Goal: Check status: Check status

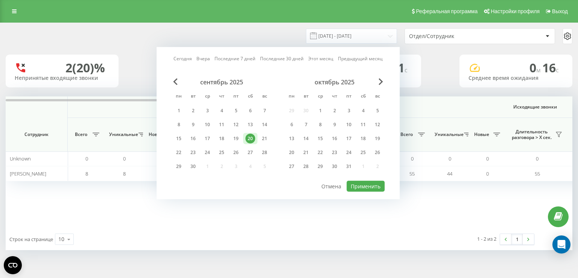
drag, startPoint x: 181, startPoint y: 150, endPoint x: 265, endPoint y: 161, distance: 85.1
click at [181, 150] on div "22" at bounding box center [179, 153] width 10 height 10
click at [353, 183] on button "Применить" at bounding box center [366, 186] width 38 height 11
type input "[DATE] - [DATE]"
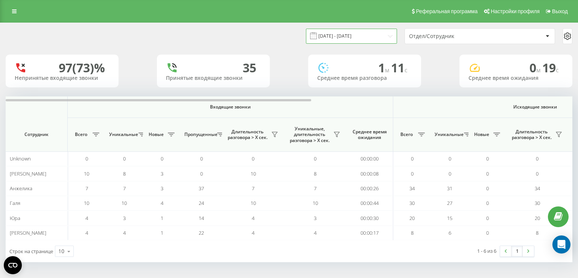
click at [324, 37] on input "[DATE] - [DATE]" at bounding box center [351, 36] width 91 height 15
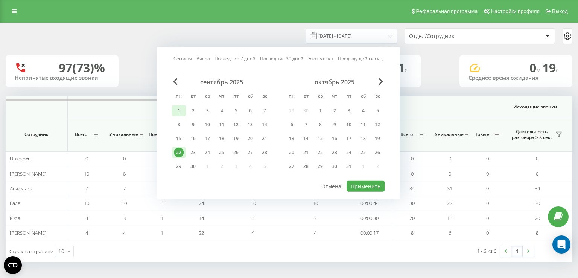
click at [182, 109] on div "1" at bounding box center [179, 111] width 10 height 10
click at [176, 155] on div "22" at bounding box center [179, 153] width 10 height 10
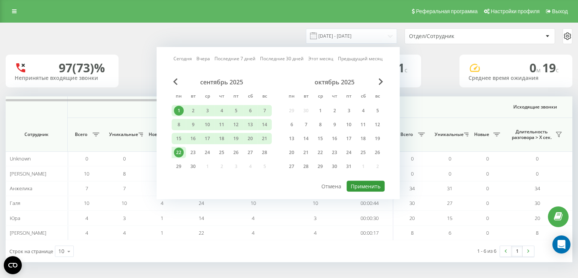
click at [380, 187] on button "Применить" at bounding box center [366, 186] width 38 height 11
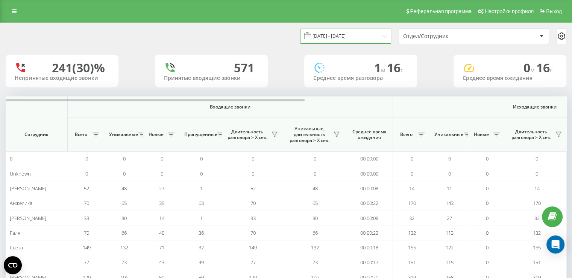
click at [351, 40] on input "01.09.2025 - 22.09.2025" at bounding box center [345, 36] width 91 height 15
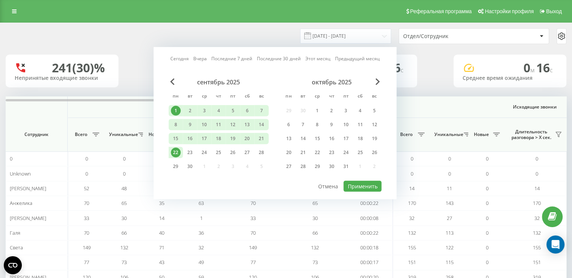
click at [170, 107] on div "1" at bounding box center [176, 110] width 14 height 11
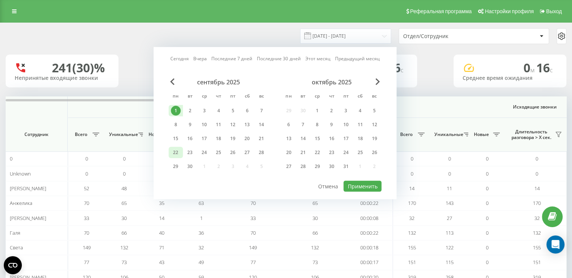
click at [175, 151] on div "22" at bounding box center [176, 153] width 10 height 10
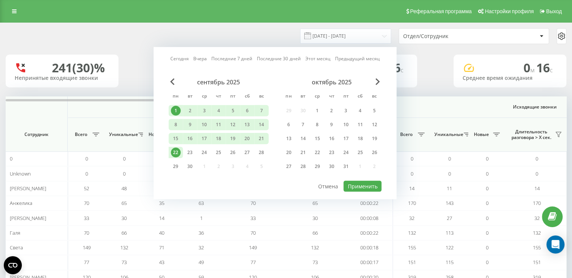
click at [175, 151] on div "22" at bounding box center [176, 153] width 10 height 10
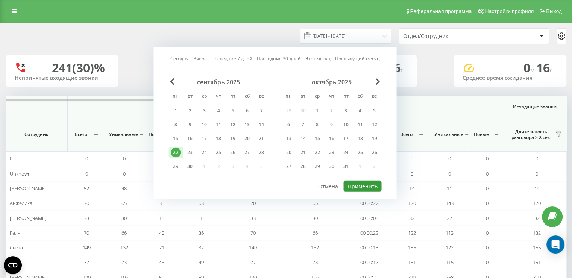
click at [369, 185] on button "Применить" at bounding box center [363, 186] width 38 height 11
type input "[DATE] - [DATE]"
